Goal: Transaction & Acquisition: Purchase product/service

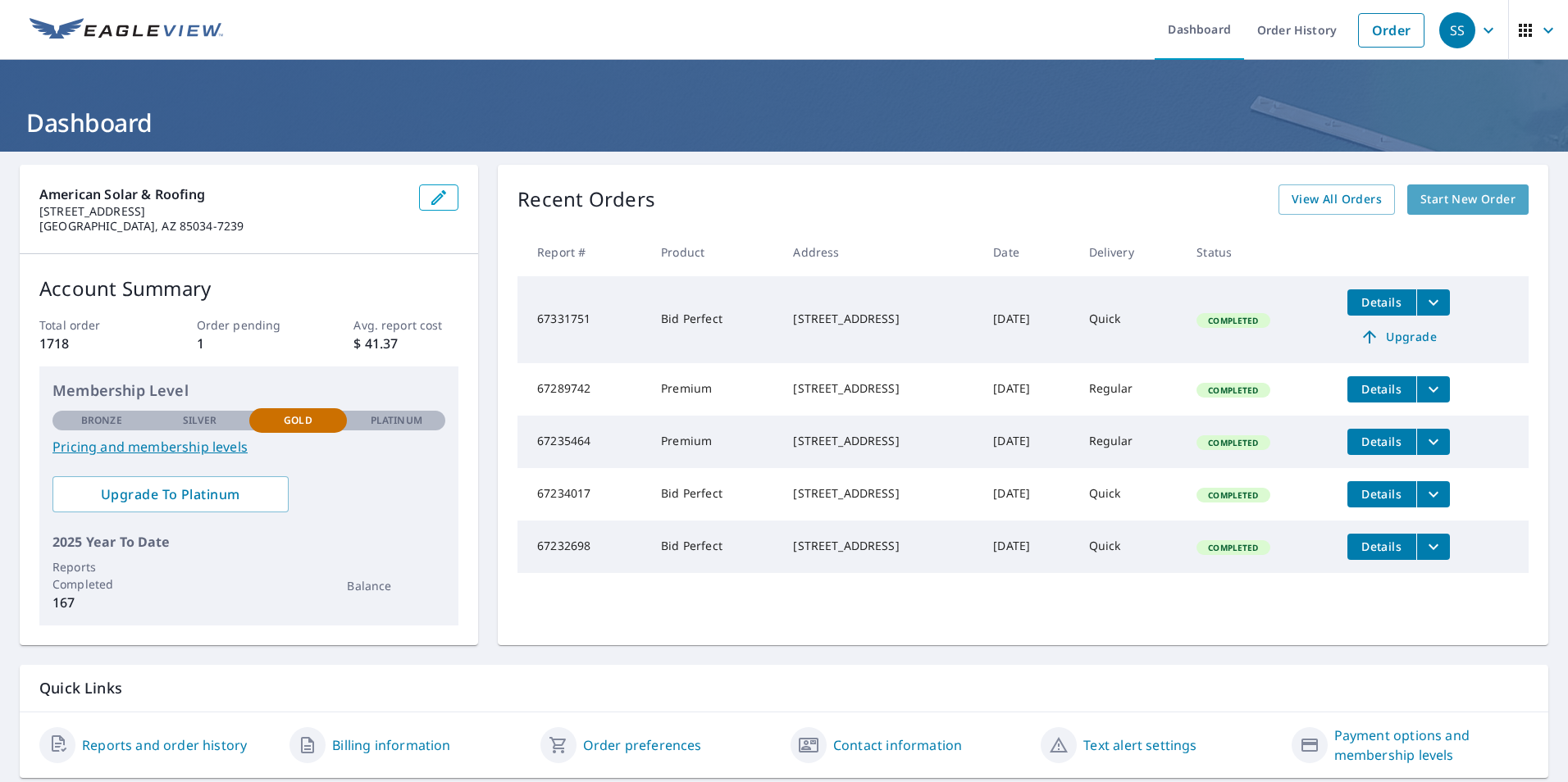
click at [1450, 197] on span "Start New Order" at bounding box center [1468, 200] width 95 height 21
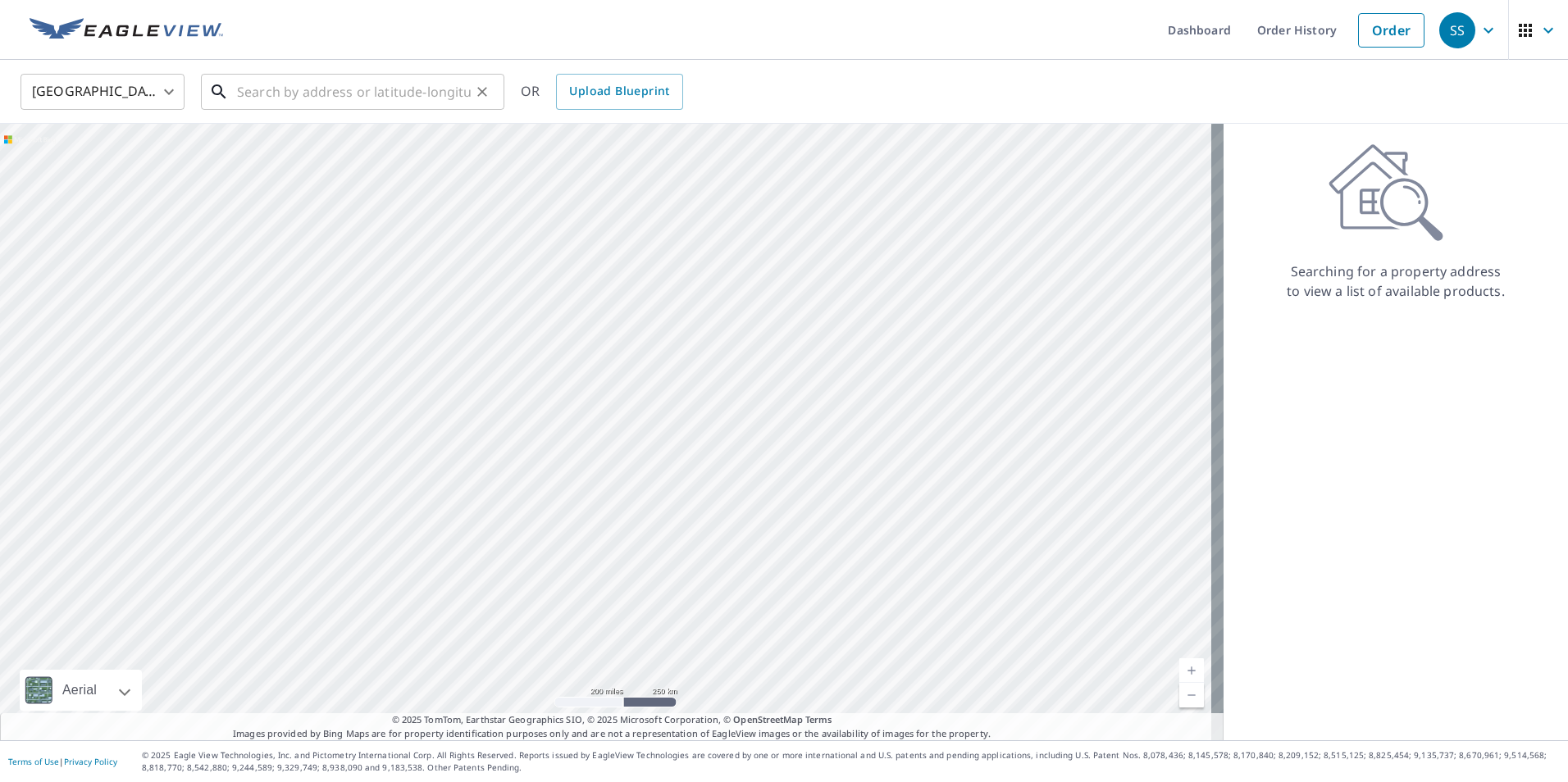
click at [334, 87] on input "text" at bounding box center [354, 91] width 233 height 46
paste input "30135 N 129th Gln"
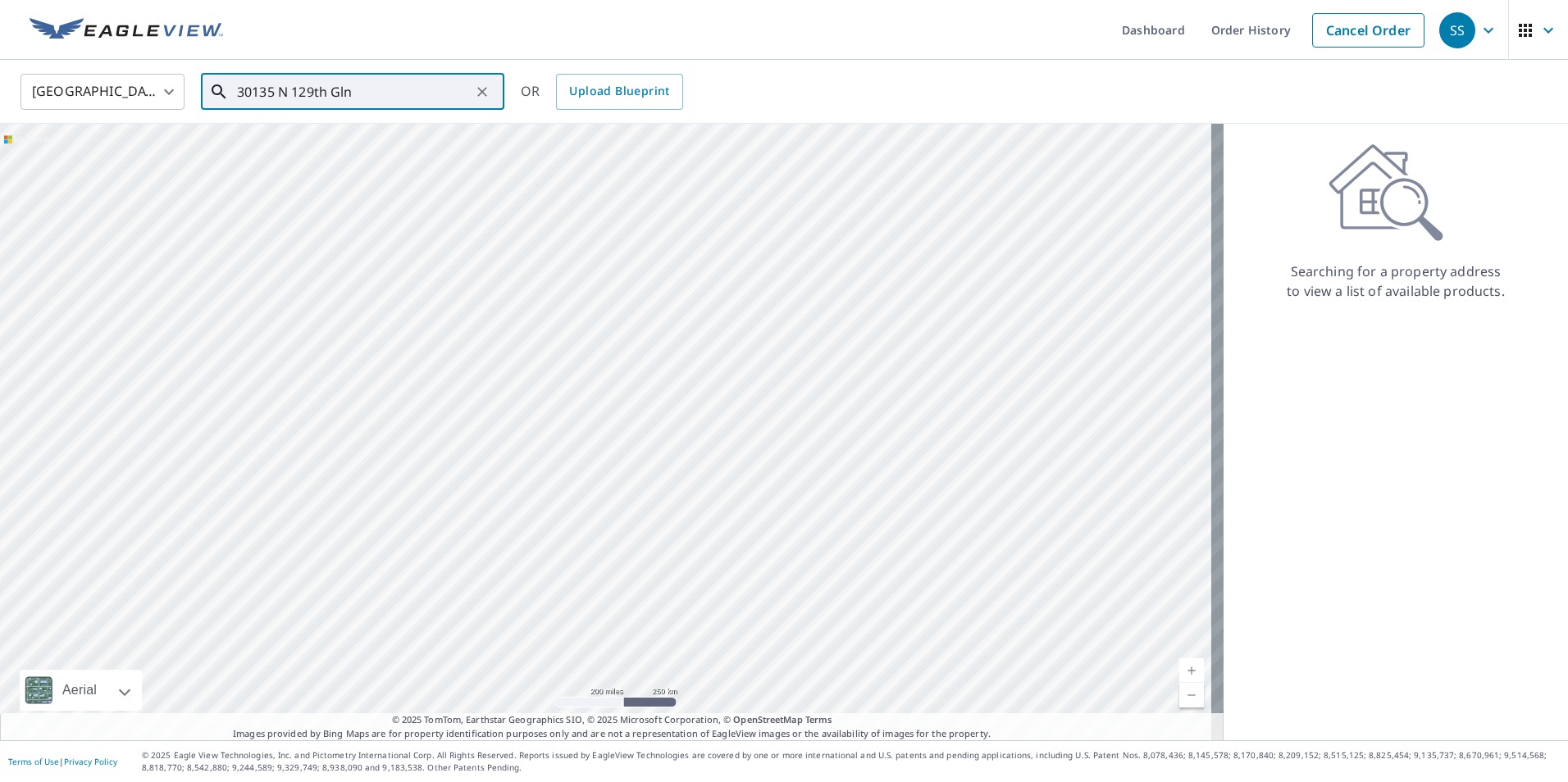
click at [388, 94] on input "30135 N 129th Gln" at bounding box center [354, 91] width 233 height 46
click at [326, 138] on span "30135 N 129th Gln" at bounding box center [362, 139] width 258 height 20
type input "[STREET_ADDRESS]"
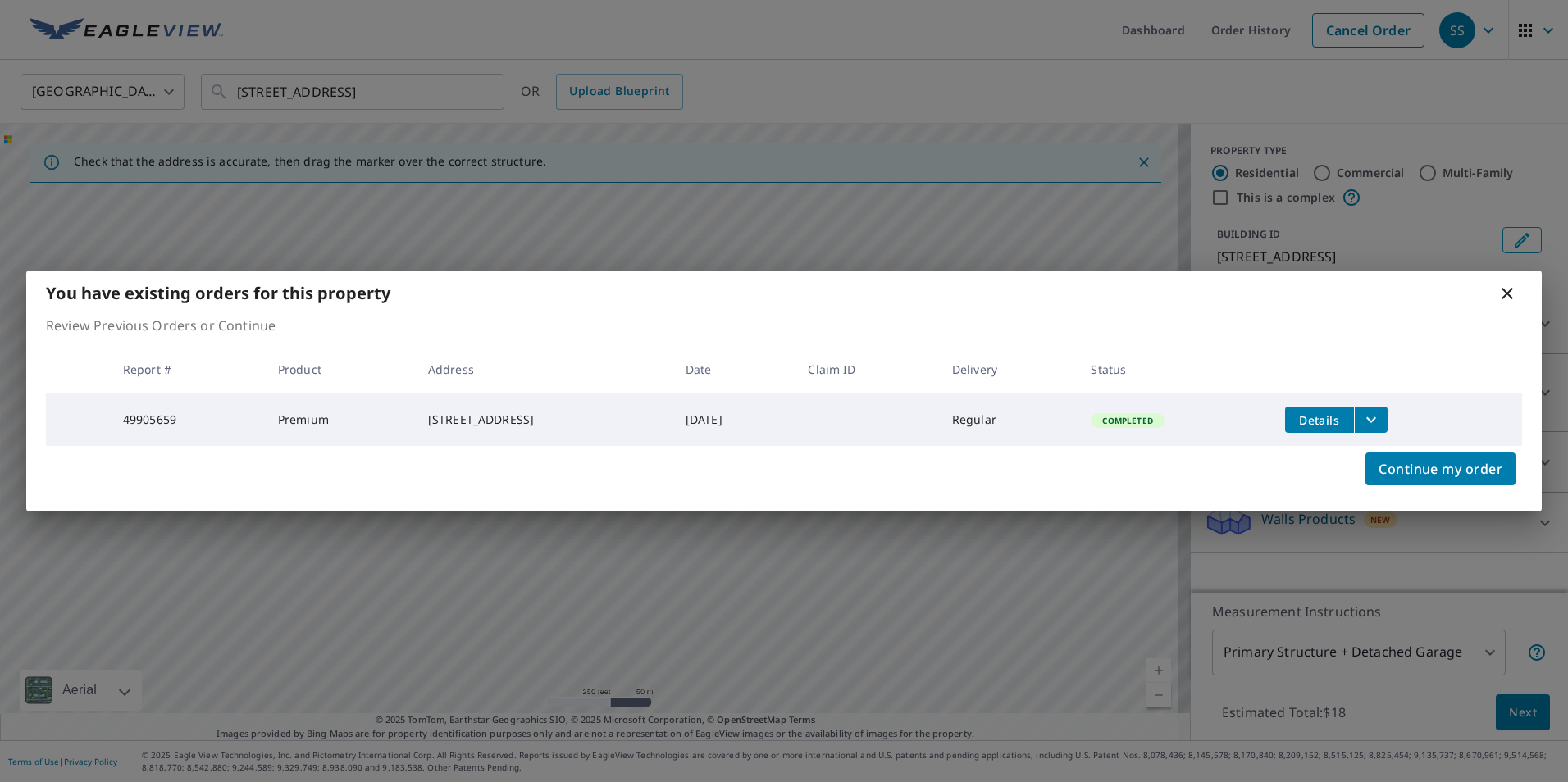
click at [1381, 412] on icon "filesDropdownBtn-49905659" at bounding box center [1371, 419] width 20 height 20
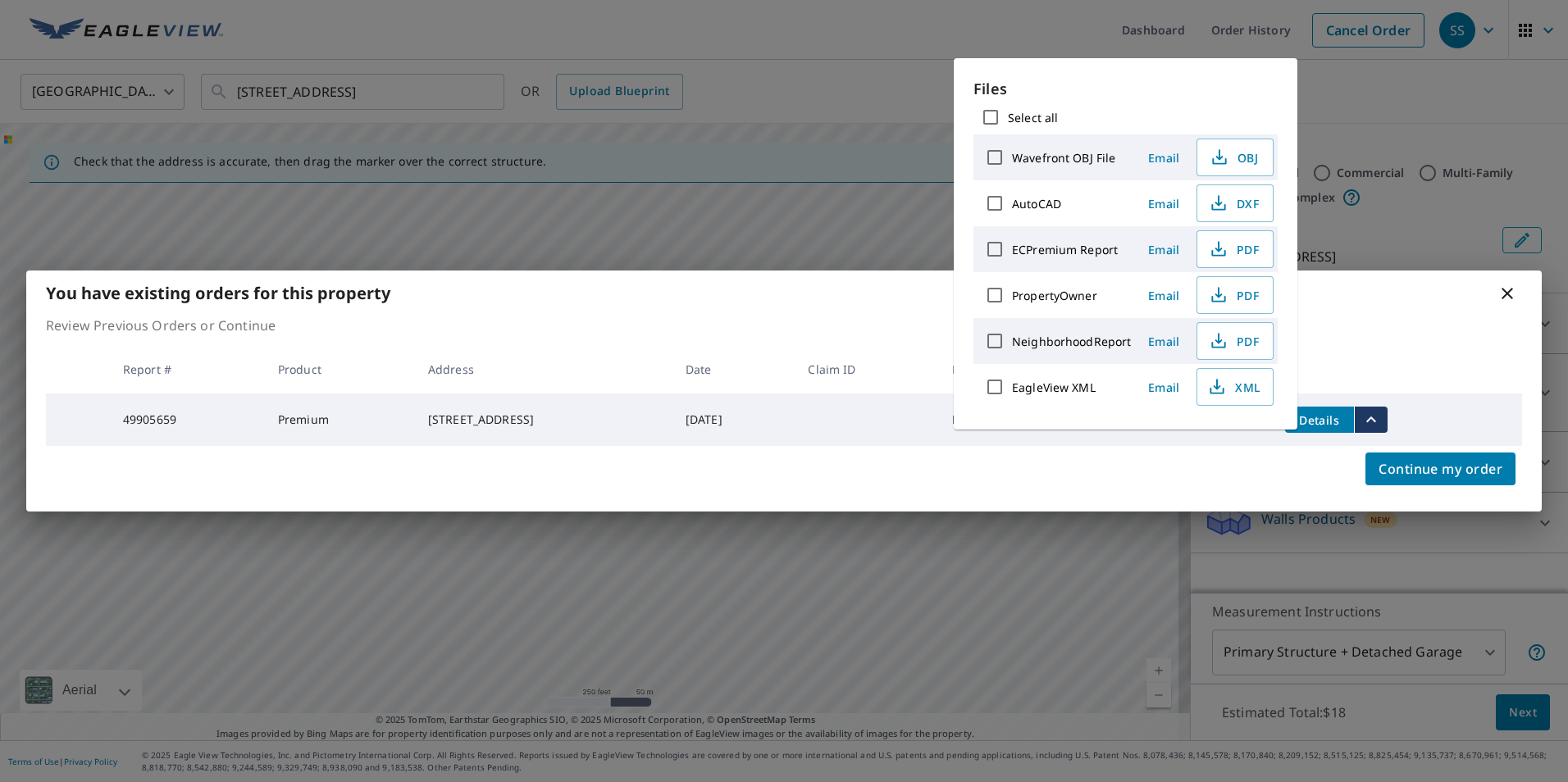
click at [986, 116] on input "Select all" at bounding box center [990, 117] width 35 height 35
checkbox input "true"
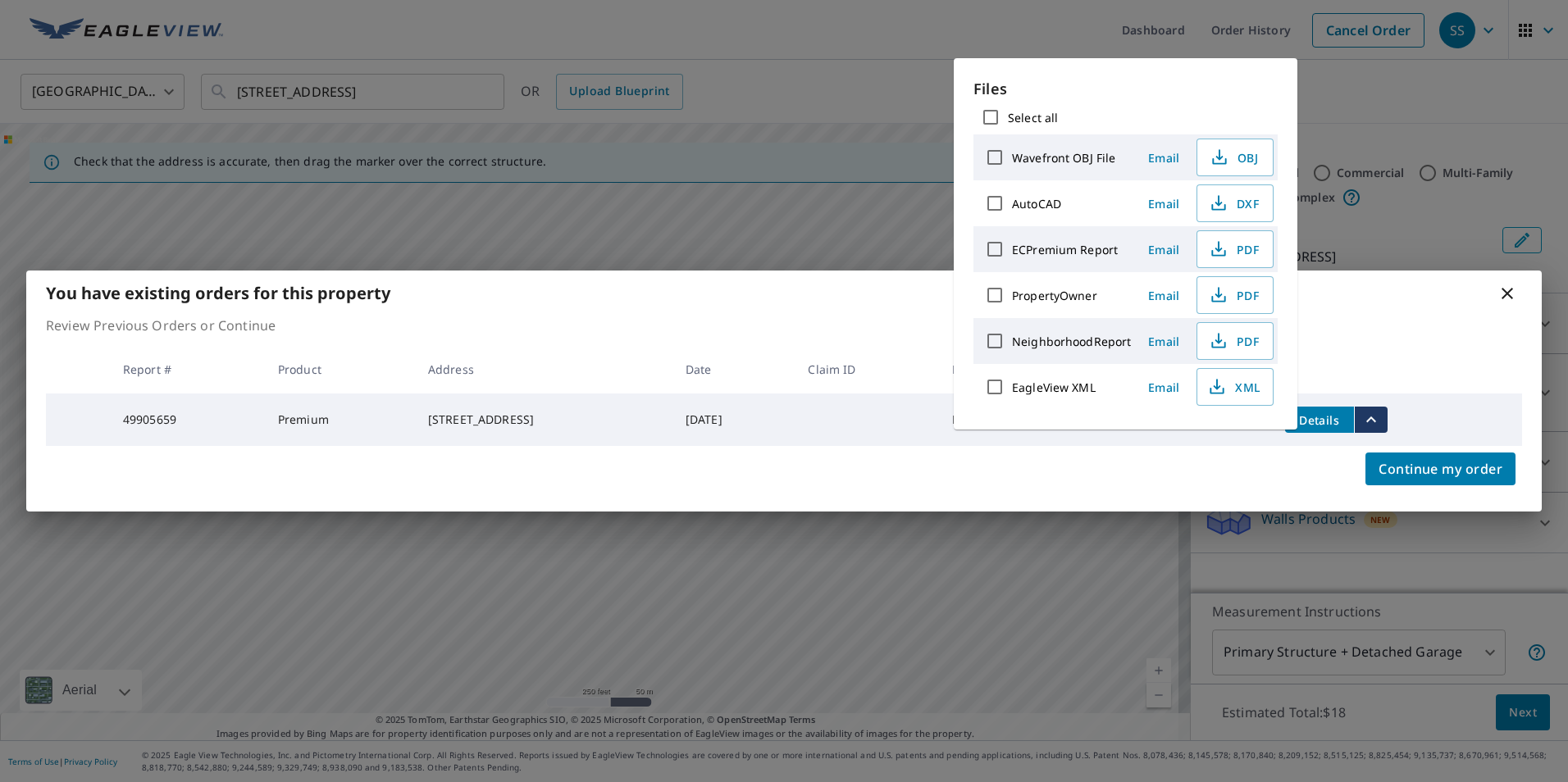
checkbox input "true"
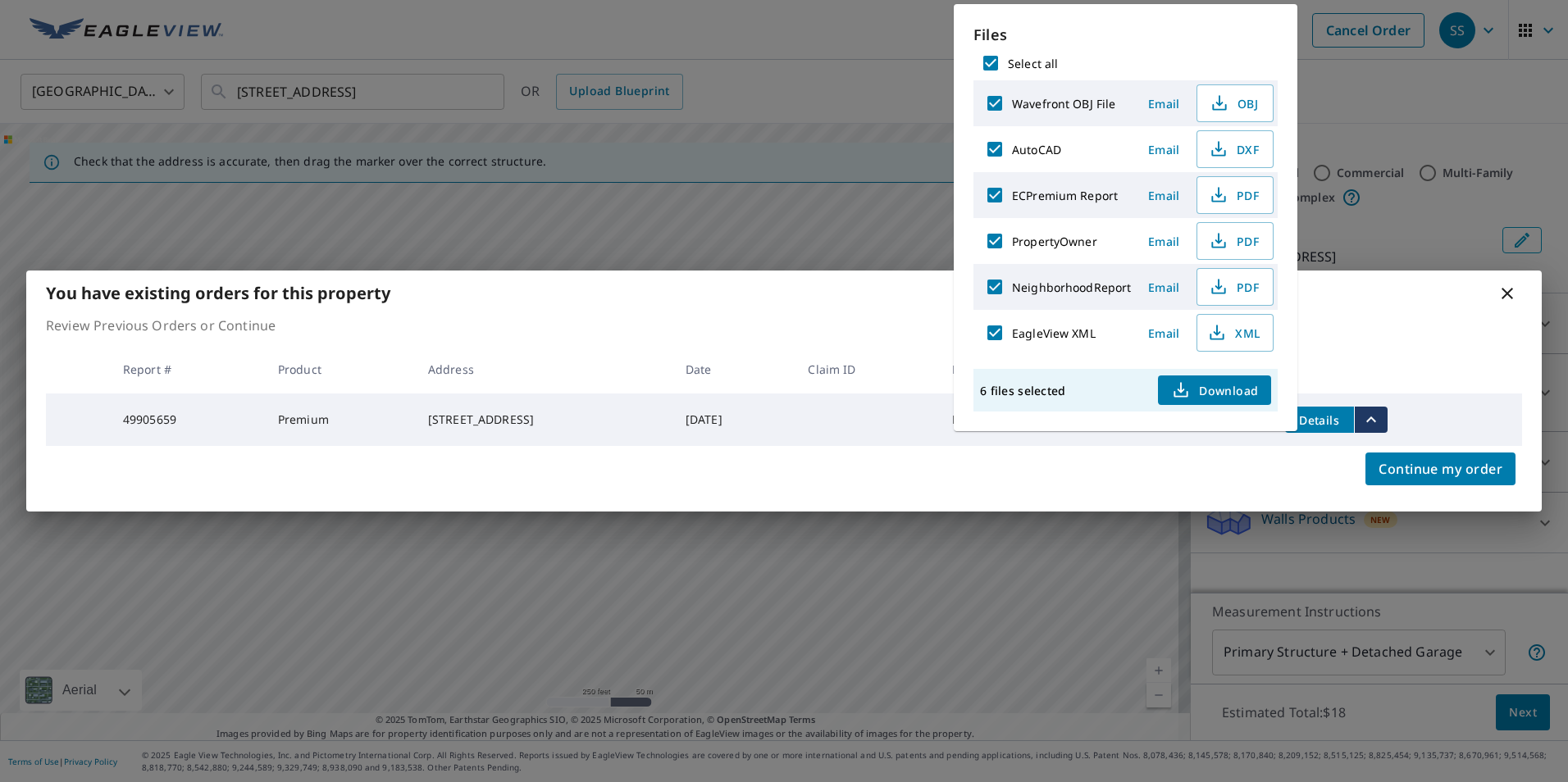
click at [1177, 389] on icon "button" at bounding box center [1181, 390] width 20 height 20
click at [791, 42] on div "You have existing orders for this property Review Previous Orders or Continue R…" at bounding box center [784, 391] width 1568 height 782
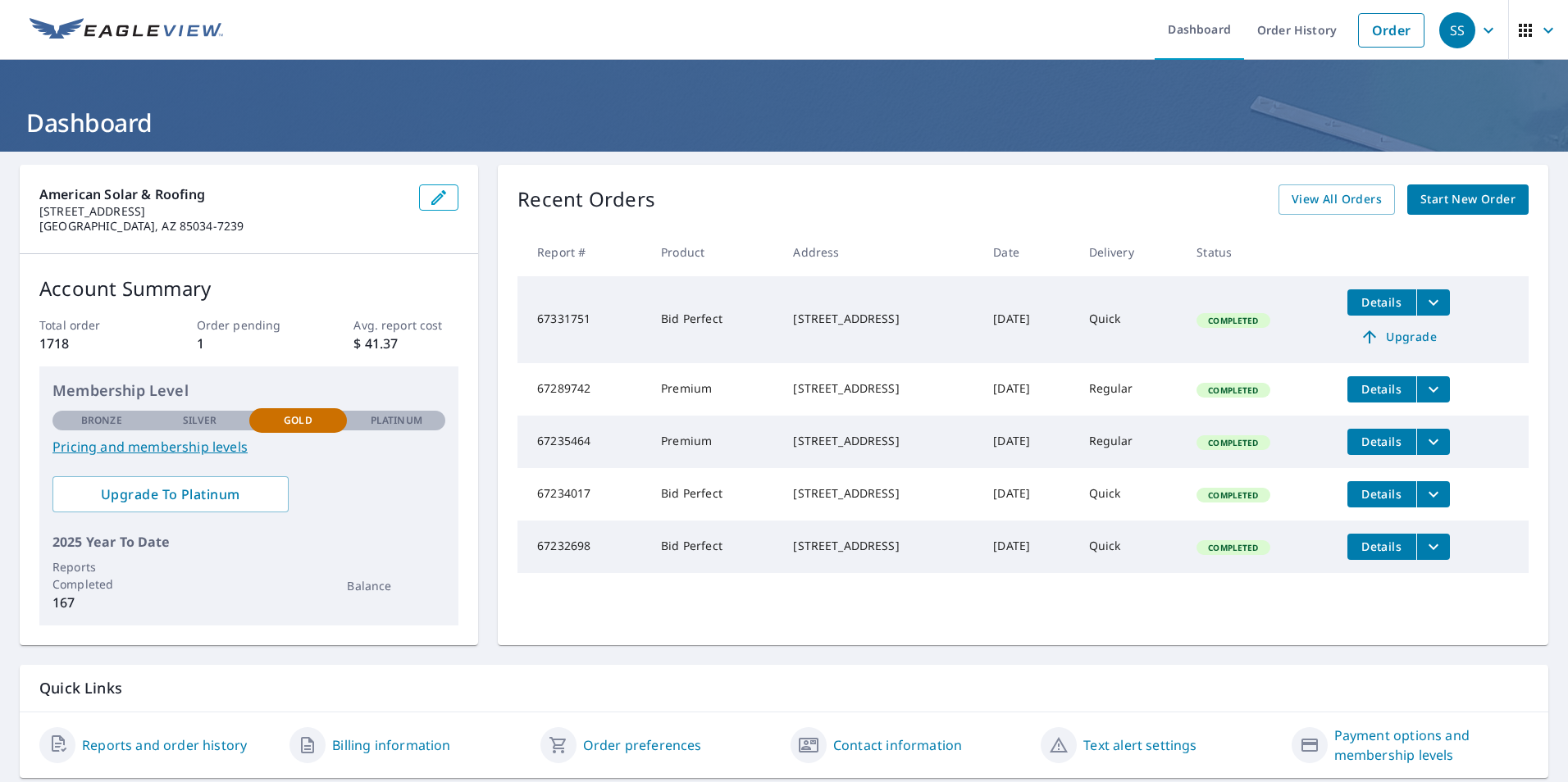
click at [1434, 202] on span "Start New Order" at bounding box center [1468, 200] width 95 height 21
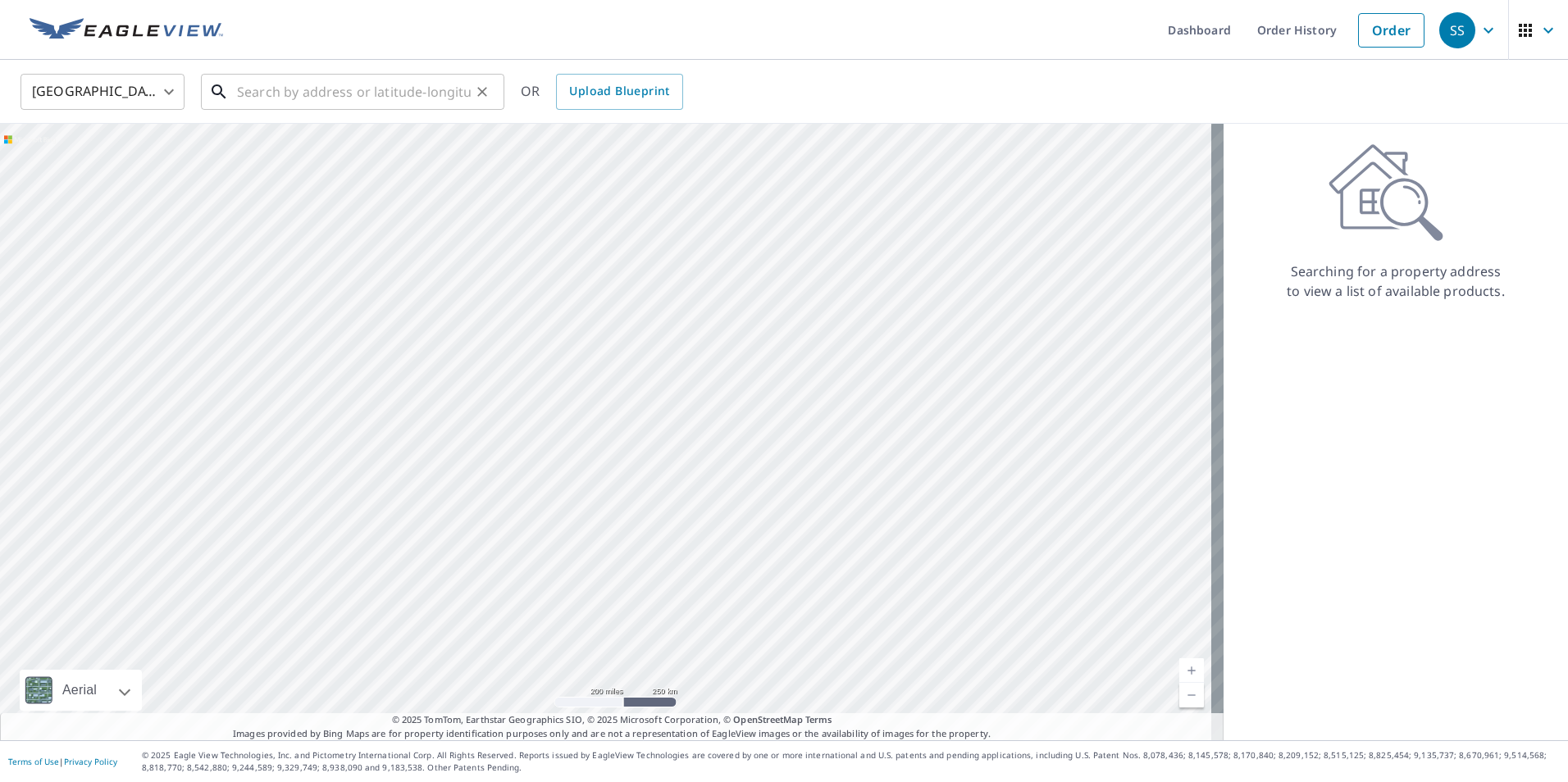
click at [330, 95] on input "text" at bounding box center [354, 91] width 233 height 46
paste input "30135 N. 129th Gln"
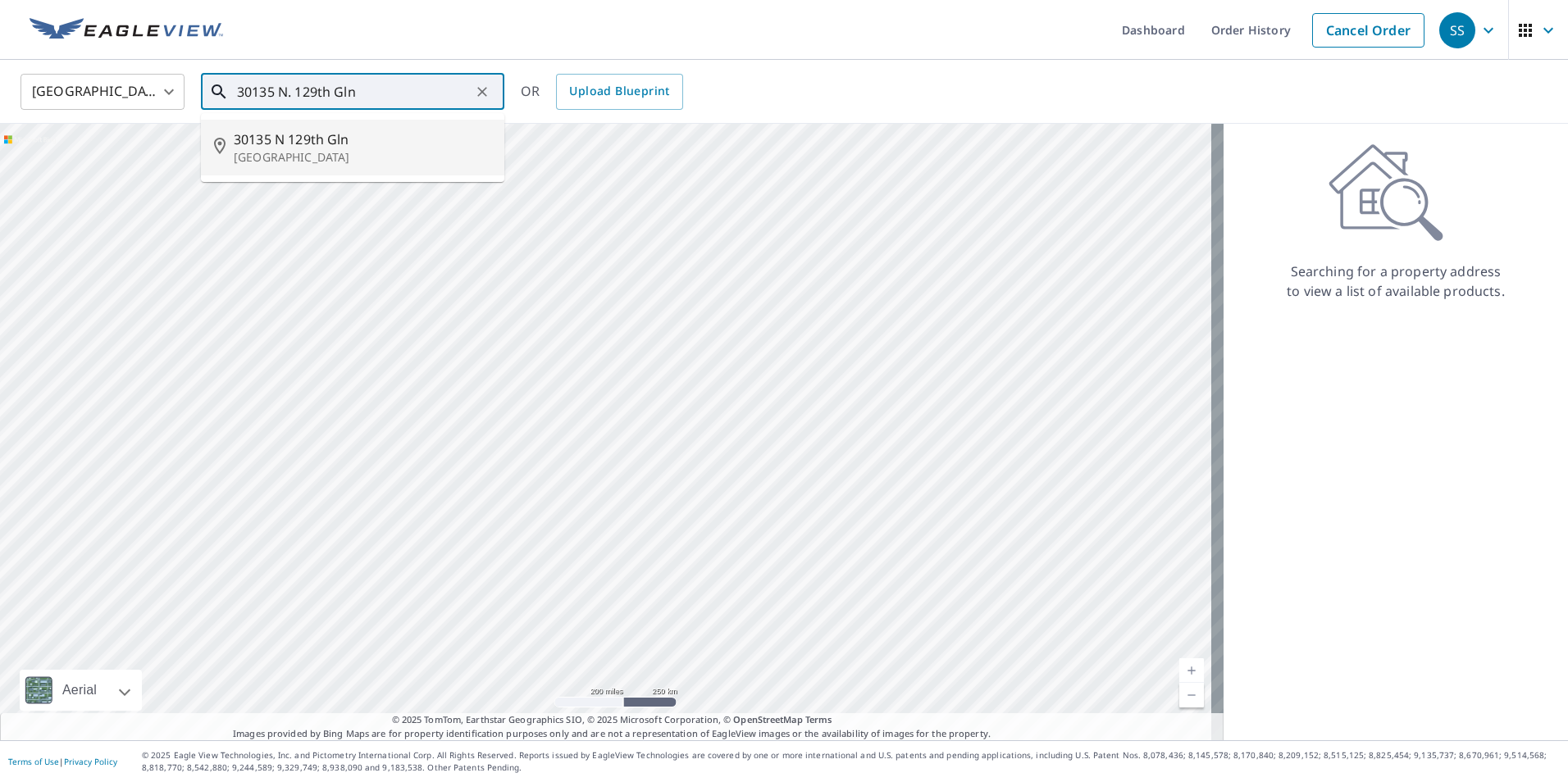
click at [265, 143] on span "30135 N 129th Gln" at bounding box center [362, 139] width 258 height 20
type input "[STREET_ADDRESS]"
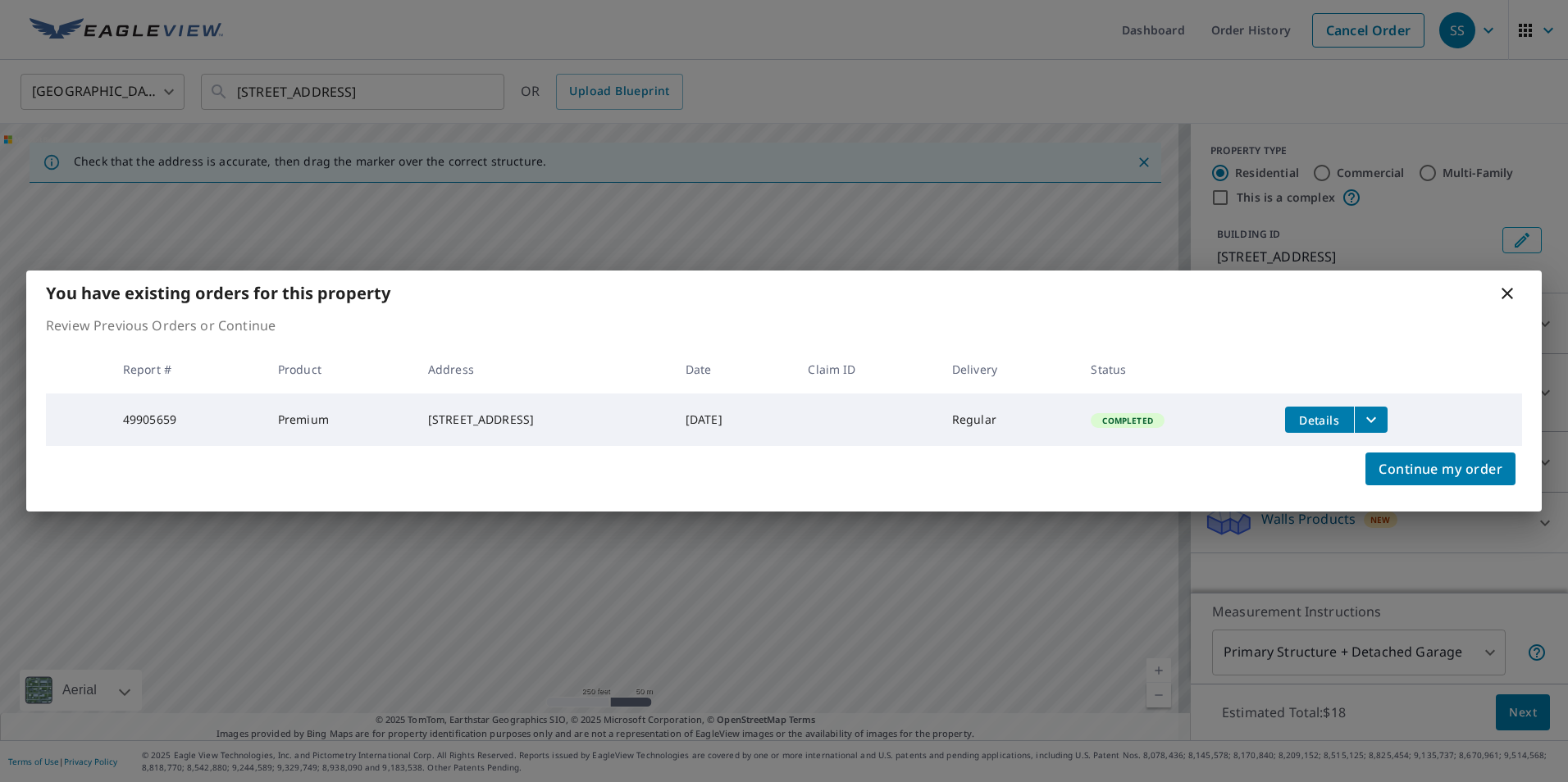
click at [1507, 290] on icon at bounding box center [1507, 293] width 11 height 11
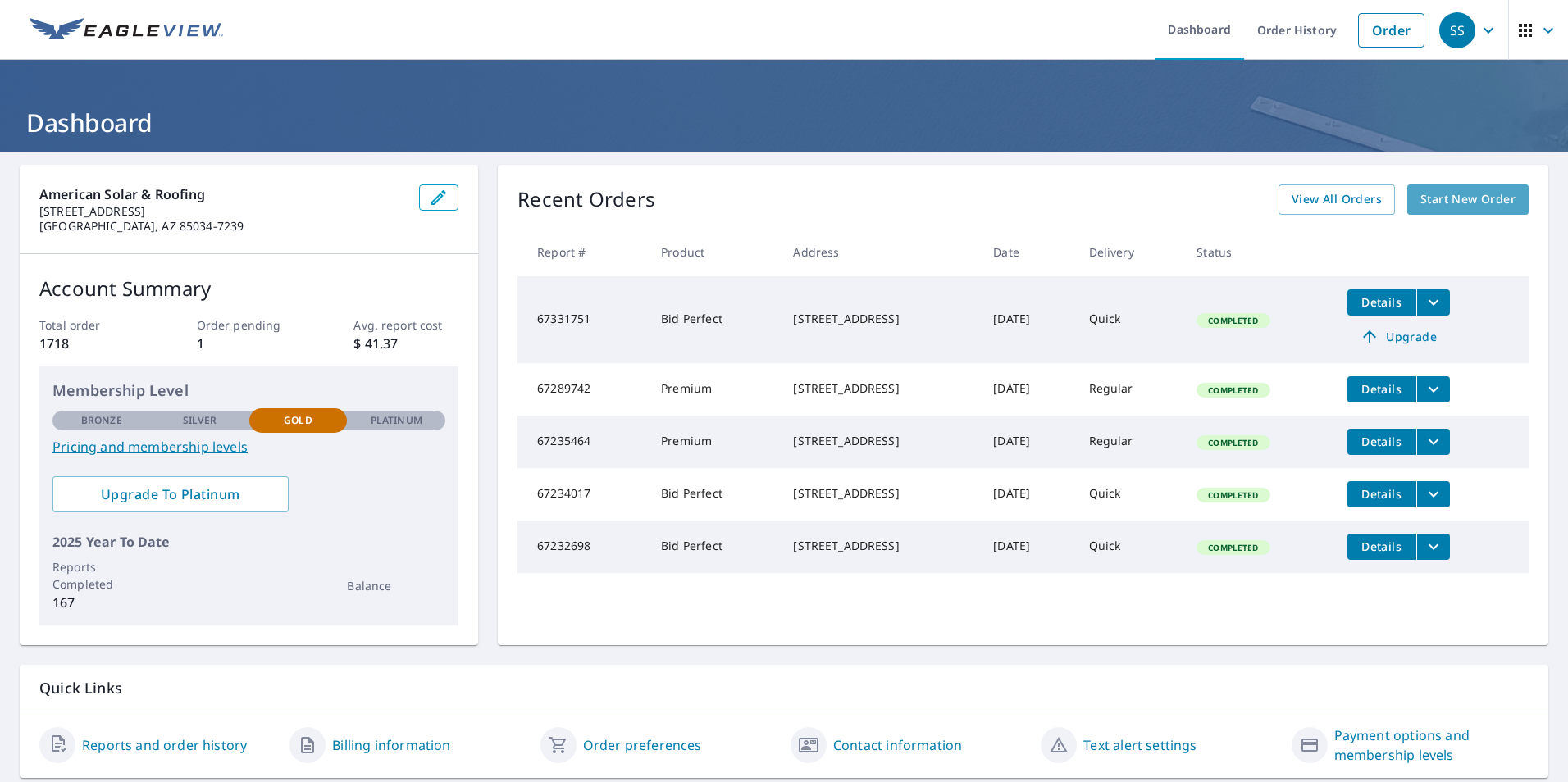
click at [1433, 197] on span "Start New Order" at bounding box center [1468, 200] width 95 height 21
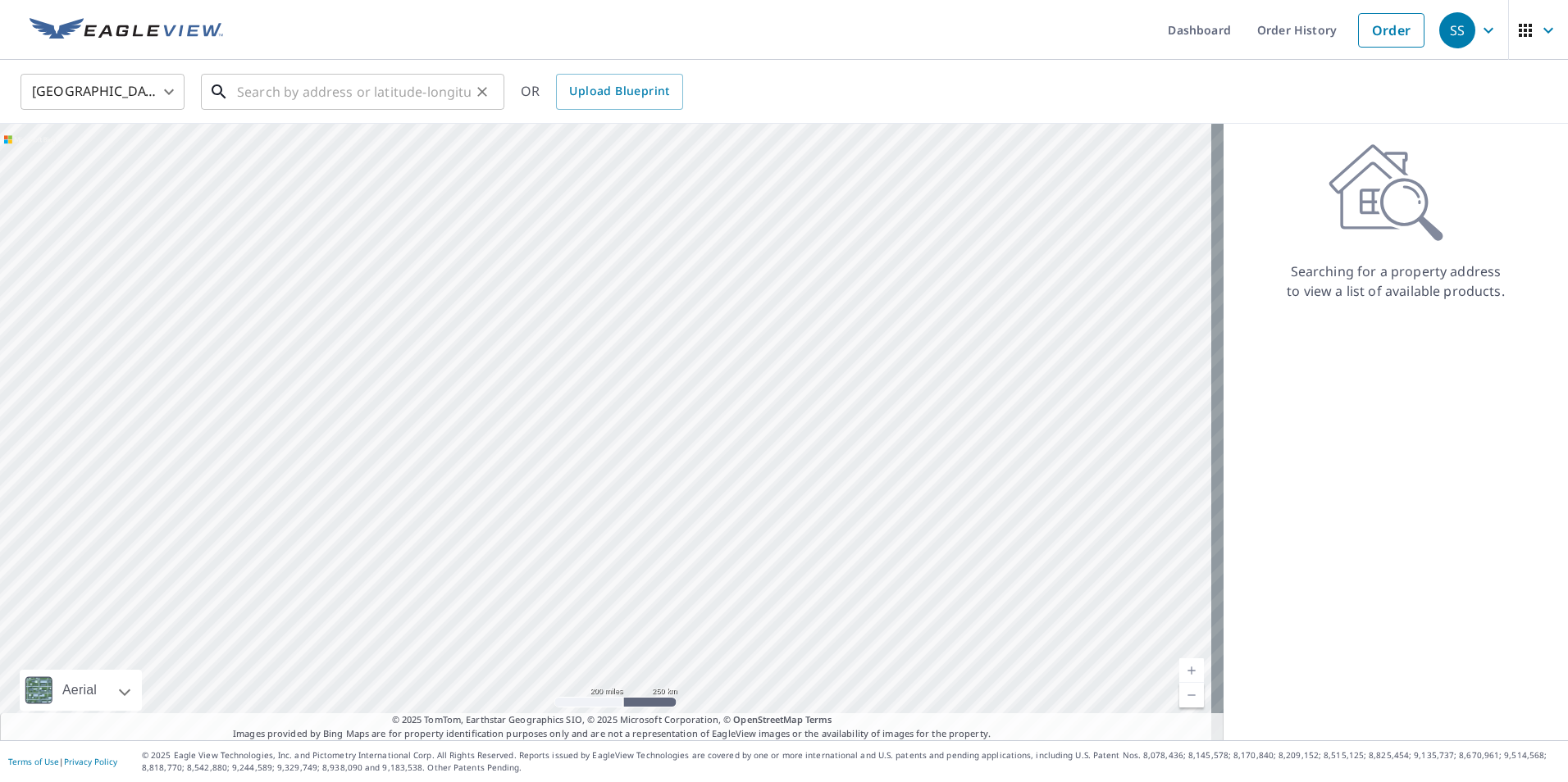
click at [289, 91] on input "text" at bounding box center [354, 91] width 233 height 46
paste input "30135 N. 129th Gln"
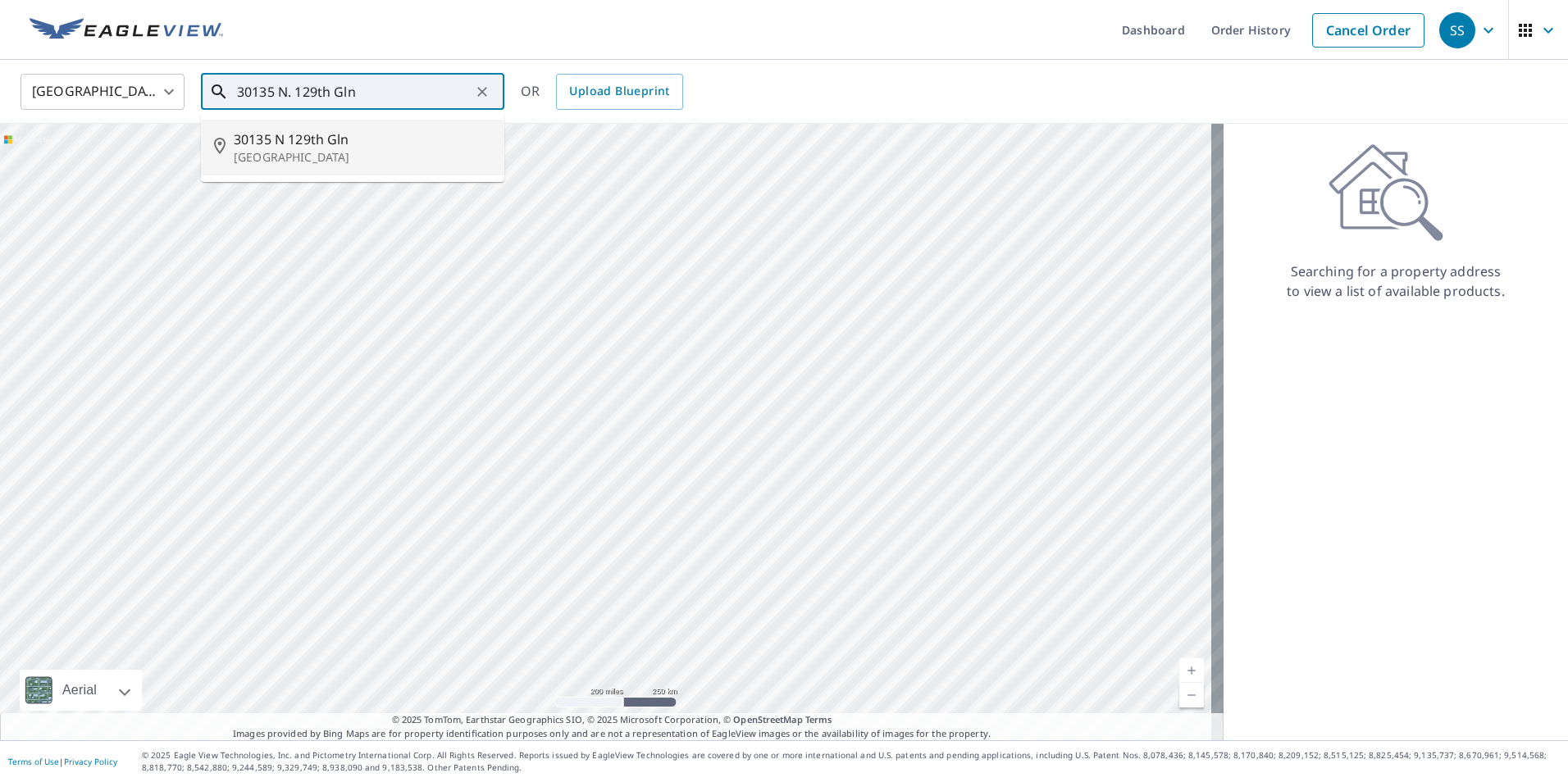
click at [286, 133] on span "30135 N 129th Gln" at bounding box center [362, 139] width 258 height 20
type input "[STREET_ADDRESS]"
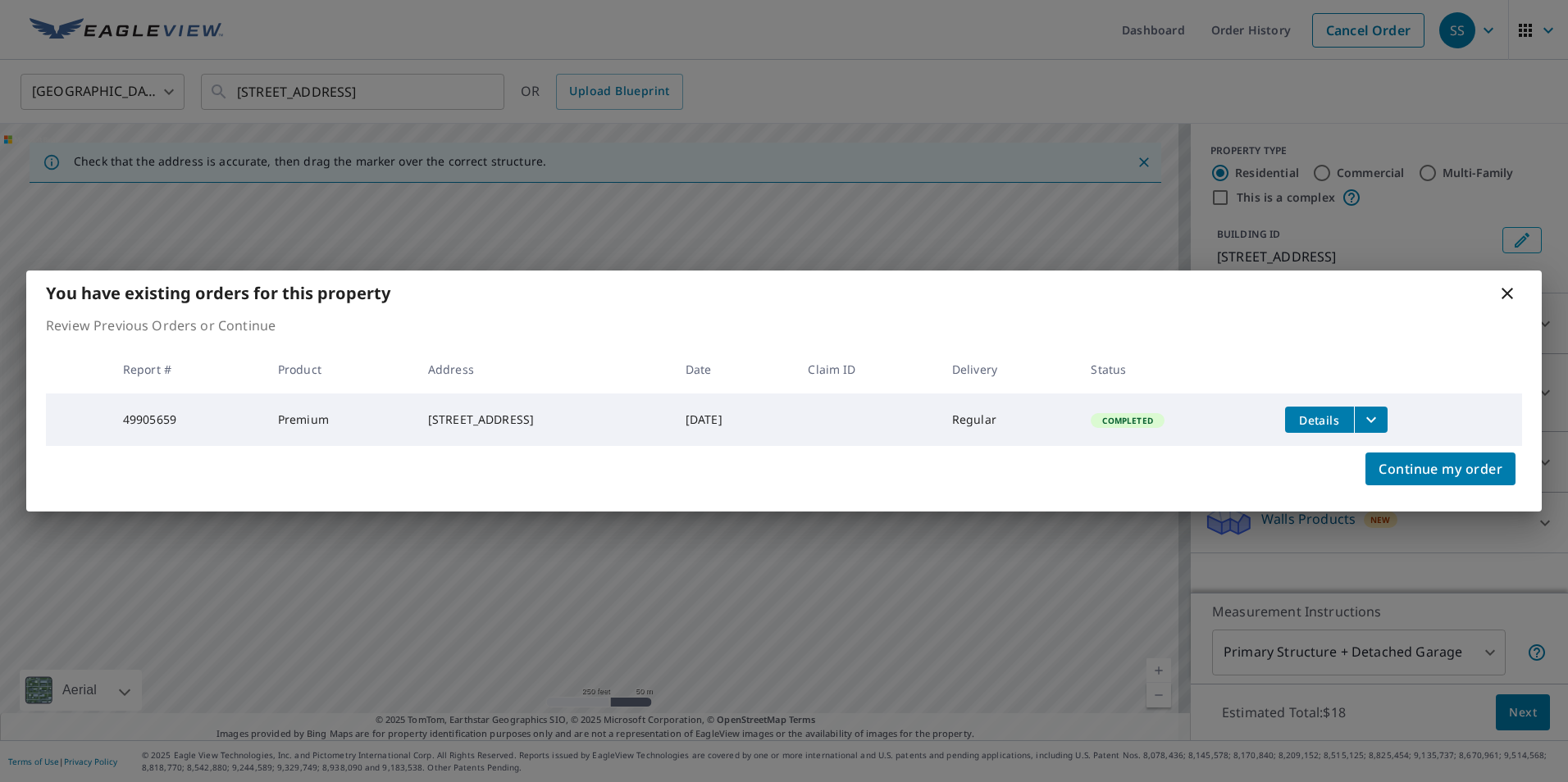
click at [1509, 287] on icon at bounding box center [1506, 293] width 20 height 20
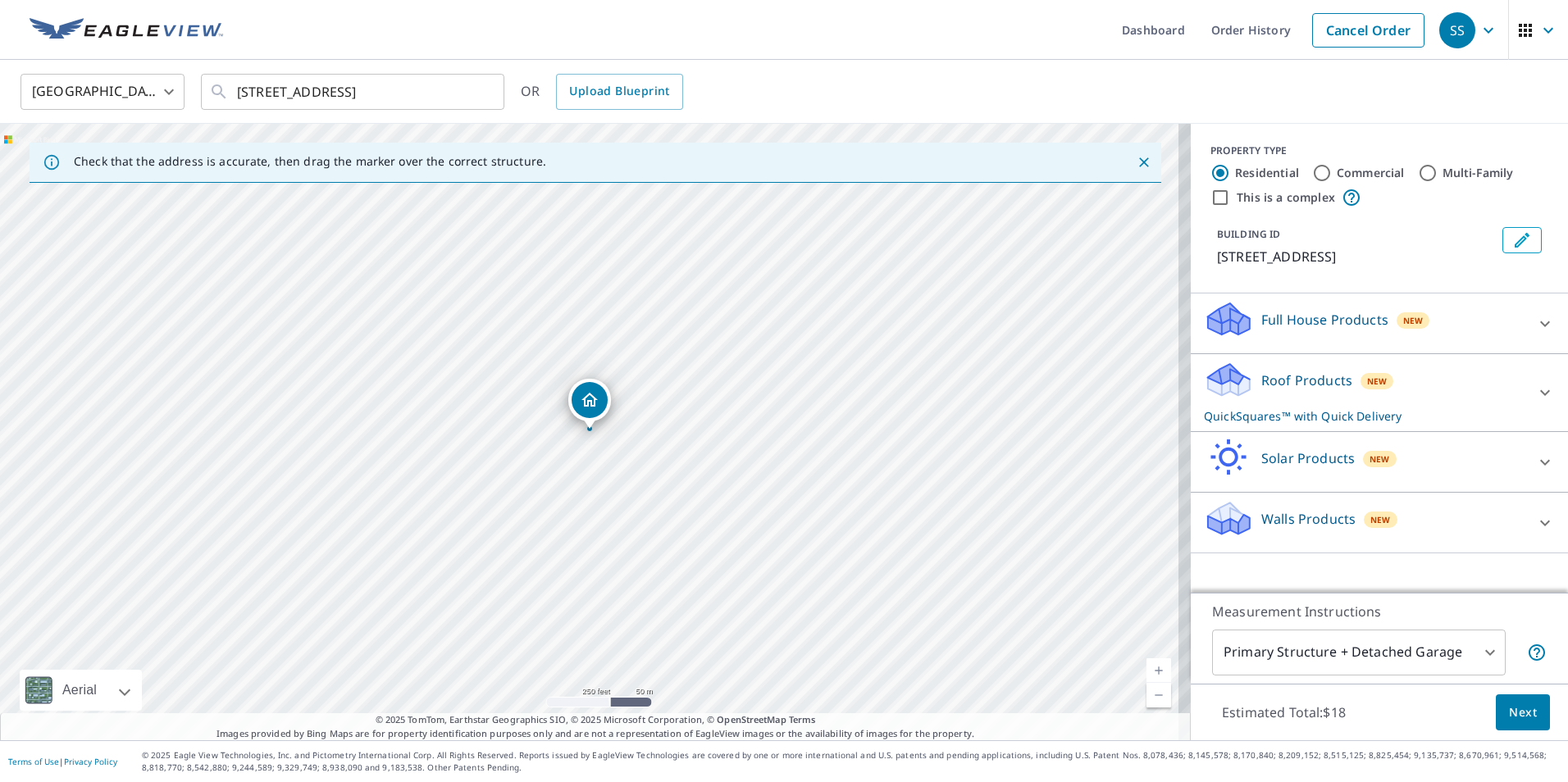
click at [1210, 380] on icon at bounding box center [1225, 374] width 36 height 21
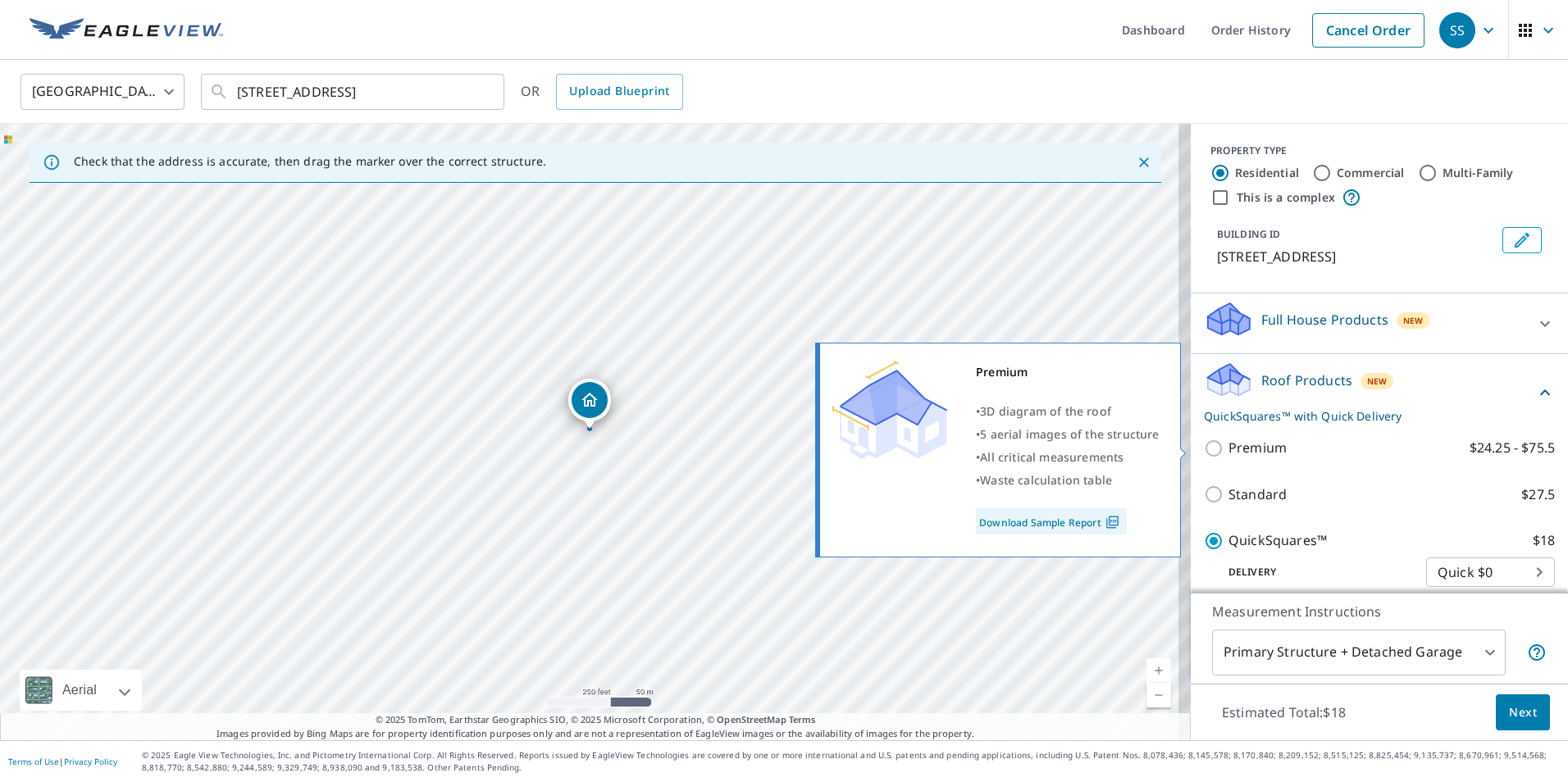
click at [1204, 446] on input "Premium $24.25 - $75.5" at bounding box center [1216, 448] width 24 height 20
checkbox input "true"
checkbox input "false"
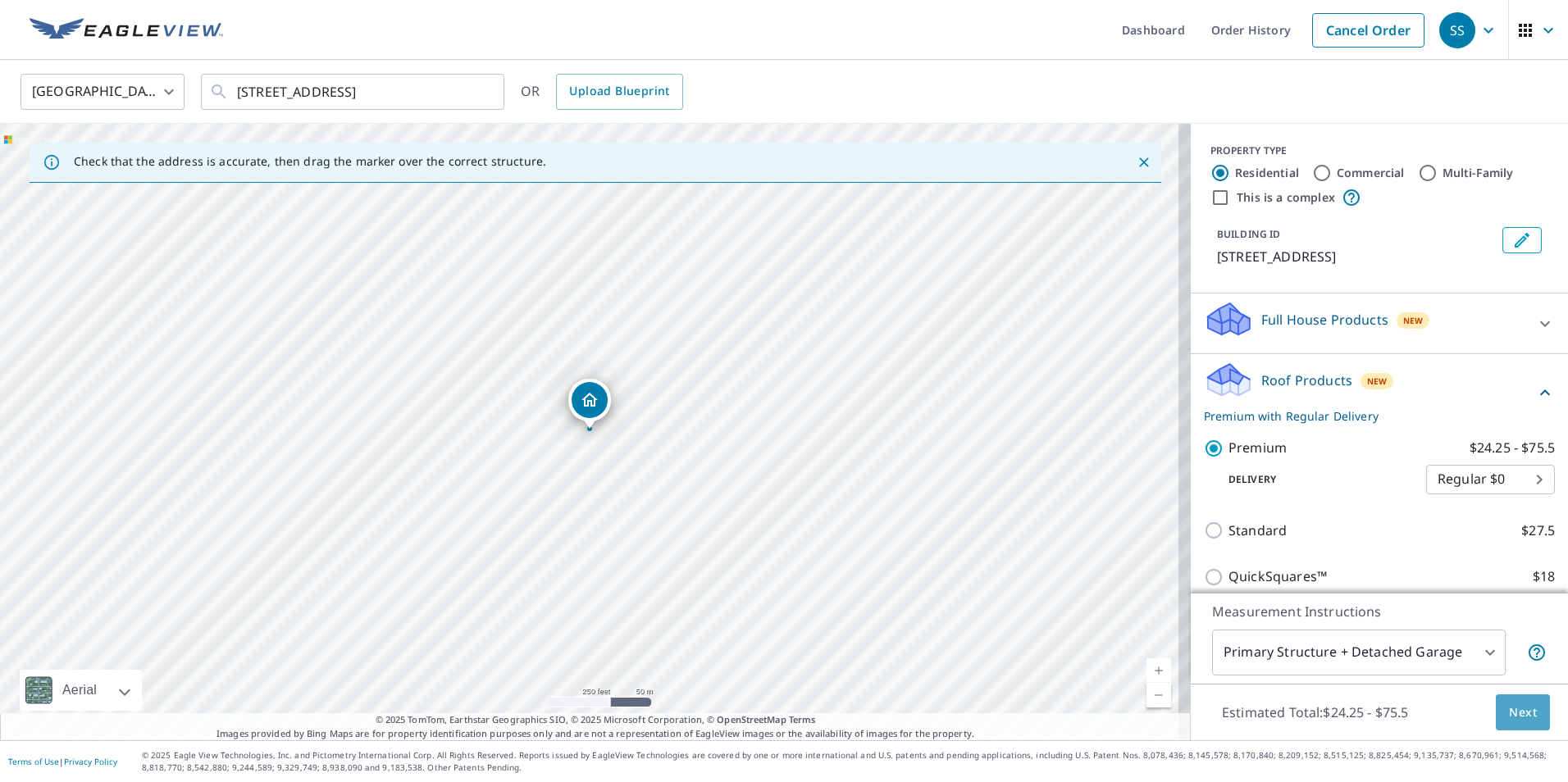
click at [1509, 708] on span "Next" at bounding box center [1523, 713] width 28 height 21
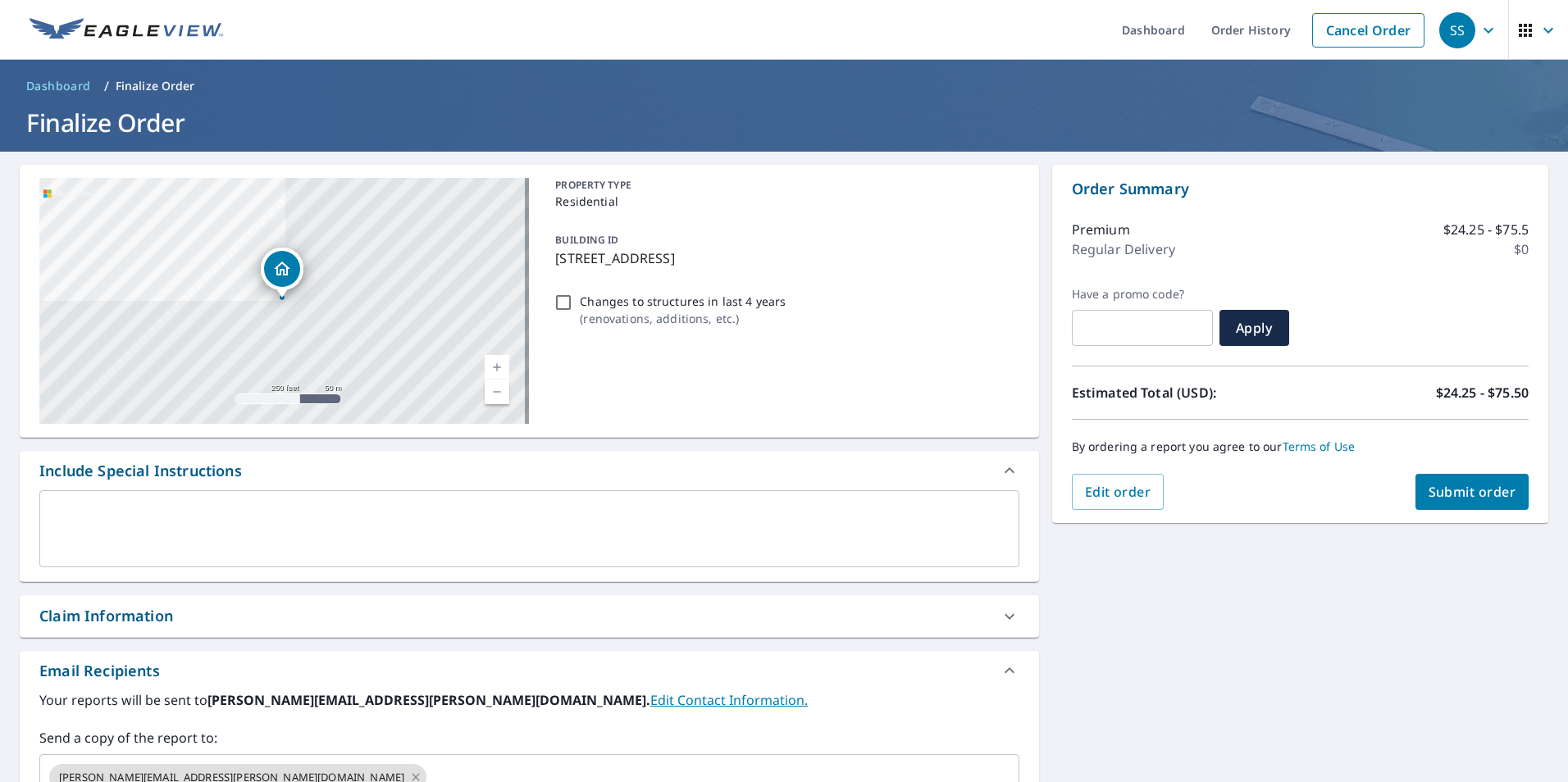
click at [1471, 492] on span "Submit order" at bounding box center [1473, 492] width 88 height 18
